Goal: Task Accomplishment & Management: Manage account settings

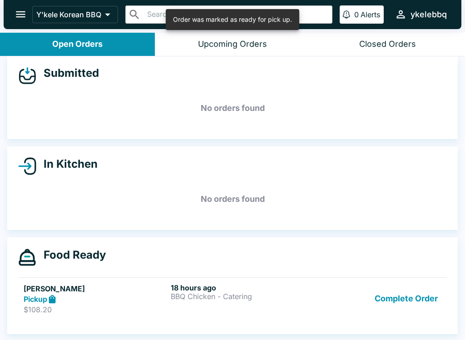
scroll to position [8, 0]
click at [282, 308] on div "18 hours ago BBQ Chicken - Catering" at bounding box center [243, 298] width 144 height 31
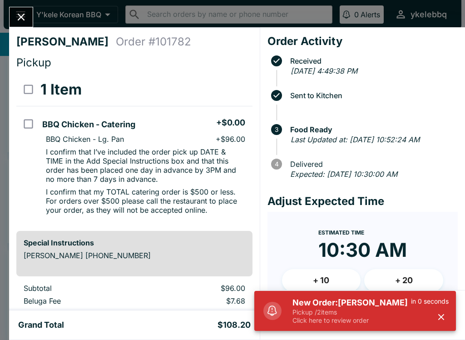
click at [33, 16] on button "Close" at bounding box center [21, 17] width 23 height 20
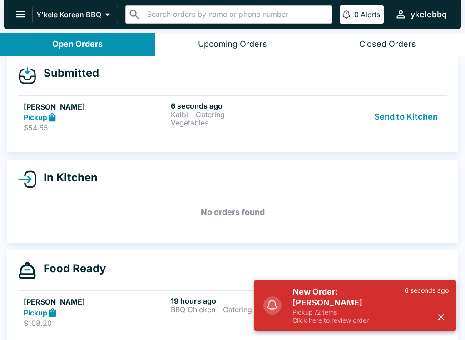
click at [439, 314] on icon "button" at bounding box center [441, 317] width 6 height 6
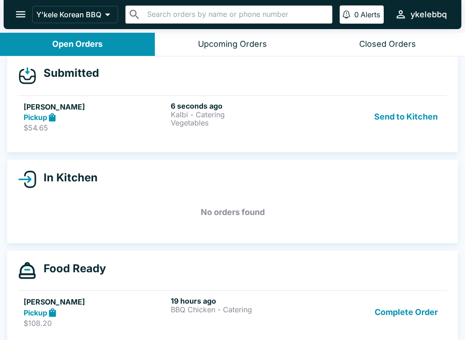
click at [411, 311] on button "Complete Order" at bounding box center [406, 311] width 70 height 31
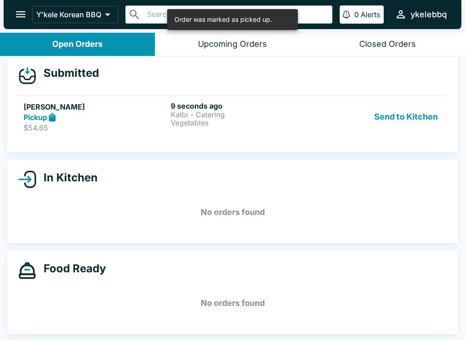
click at [263, 119] on p "Vegetables" at bounding box center [243, 123] width 144 height 8
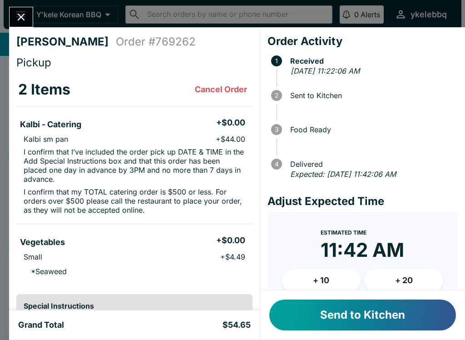
click at [344, 326] on button "Send to Kitchen" at bounding box center [362, 314] width 187 height 31
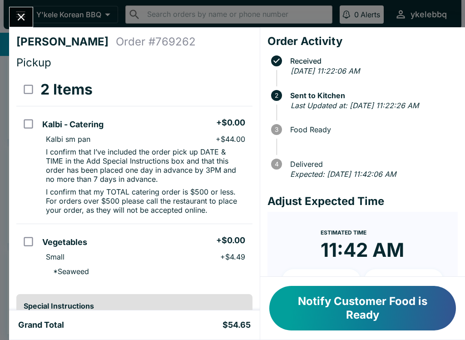
click at [432, 305] on button "Notify Customer Food is Ready" at bounding box center [362, 308] width 187 height 45
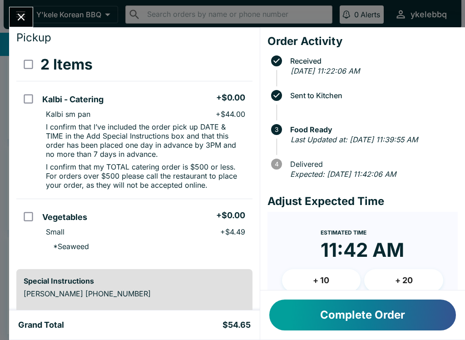
scroll to position [25, 0]
click at [24, 26] on button "Close" at bounding box center [21, 17] width 23 height 20
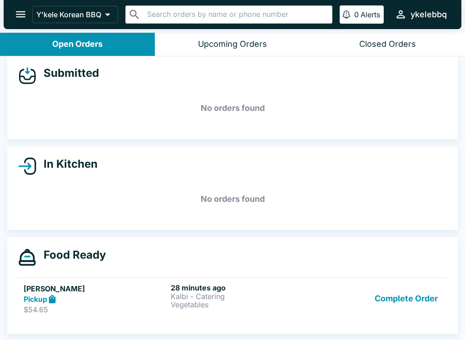
click at [239, 295] on p "Kalbi - Catering" at bounding box center [243, 296] width 144 height 8
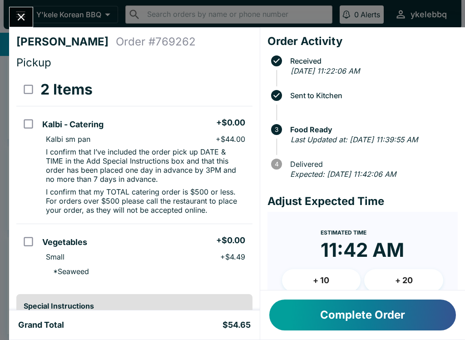
click at [410, 318] on button "Complete Order" at bounding box center [362, 314] width 187 height 31
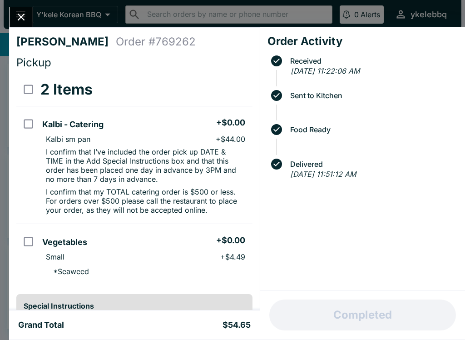
click at [21, 20] on icon "Close" at bounding box center [21, 17] width 12 height 12
